Goal: Task Accomplishment & Management: Use online tool/utility

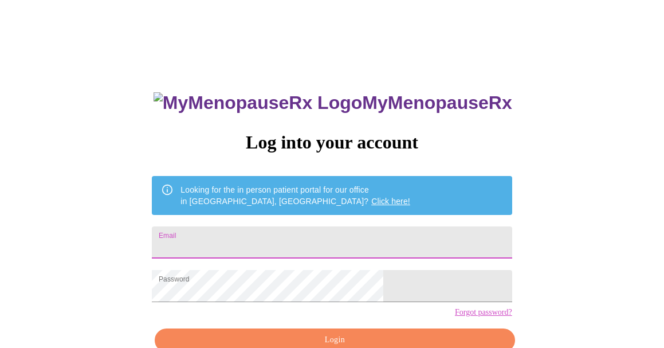
click at [261, 231] on input "Email" at bounding box center [332, 242] width 360 height 32
type input "[EMAIL_ADDRESS][DOMAIN_NAME]"
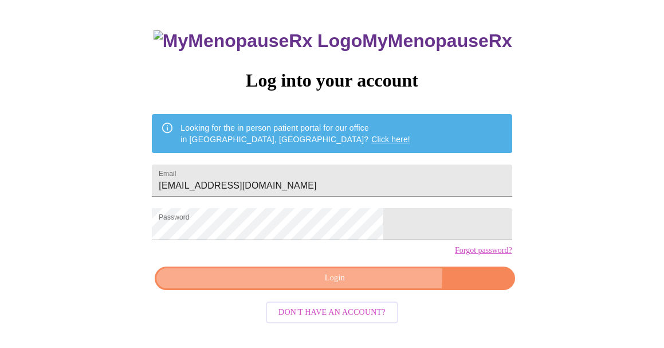
click at [362, 285] on span "Login" at bounding box center [335, 278] width 334 height 14
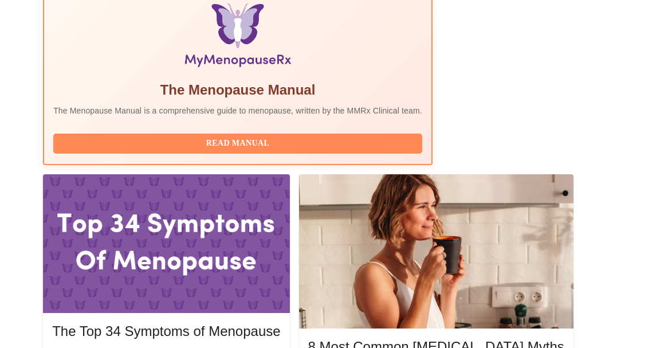
scroll to position [398, 0]
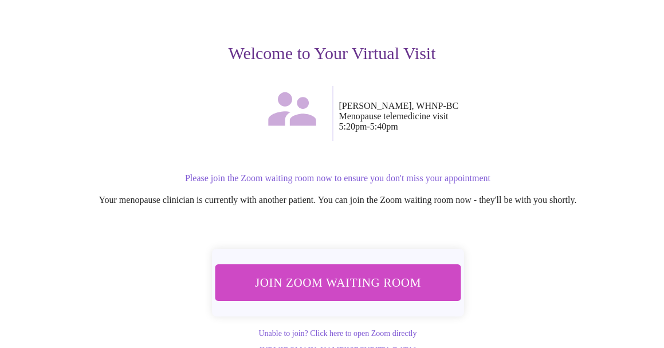
scroll to position [125, 0]
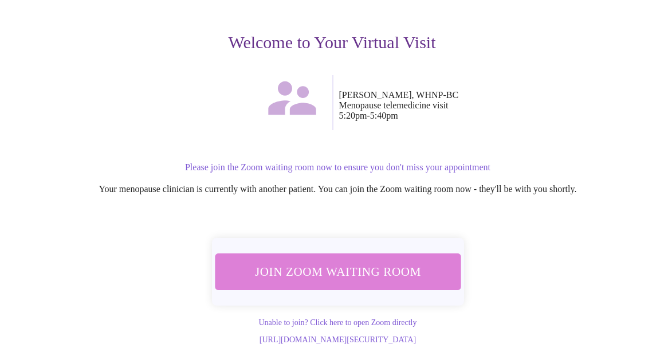
click at [351, 269] on span "Join Zoom Waiting Room" at bounding box center [338, 271] width 216 height 21
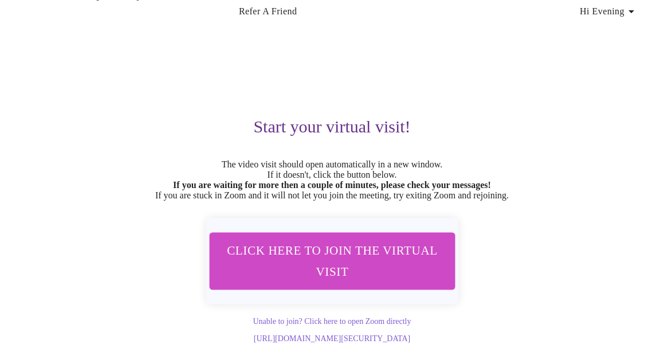
scroll to position [66, 0]
